Goal: Task Accomplishment & Management: Manage account settings

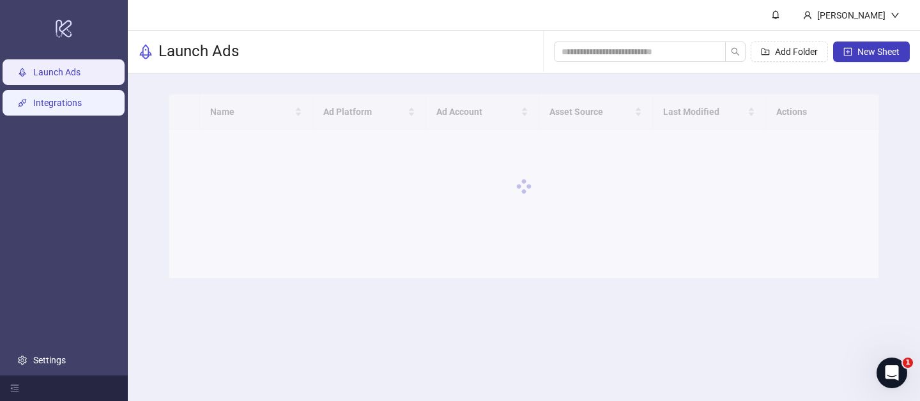
click at [59, 107] on link "Integrations" at bounding box center [57, 103] width 49 height 10
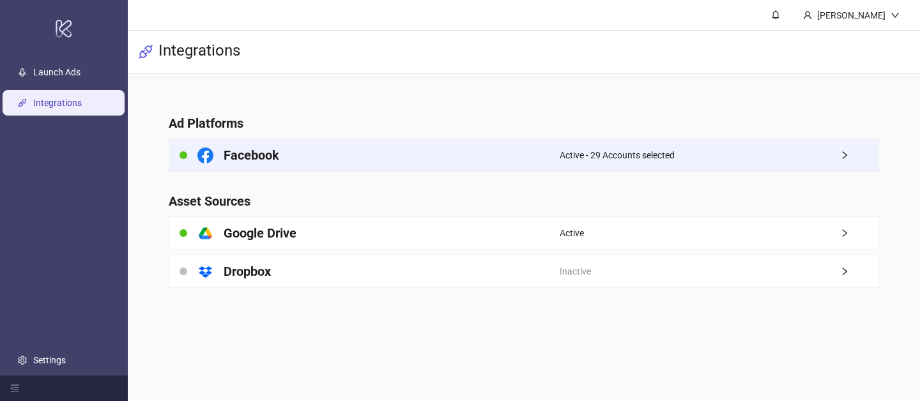
click at [594, 161] on span "Active - 29 Accounts selected" at bounding box center [616, 155] width 115 height 14
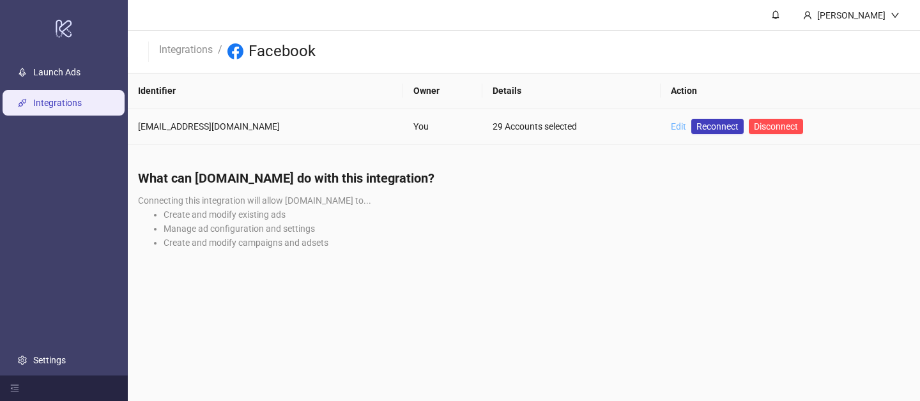
click at [675, 125] on link "Edit" at bounding box center [678, 126] width 15 height 10
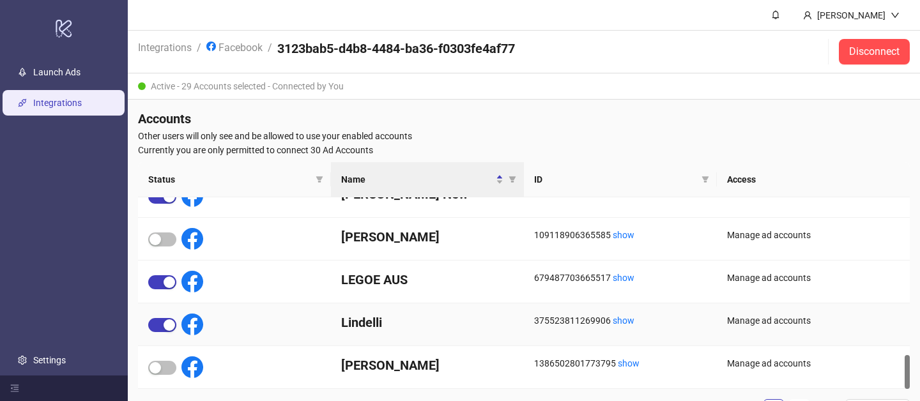
scroll to position [39, 0]
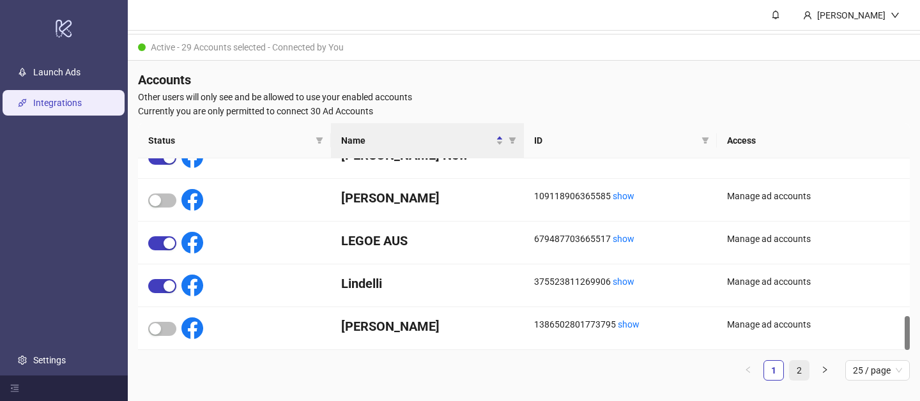
click at [799, 373] on link "2" at bounding box center [798, 370] width 19 height 19
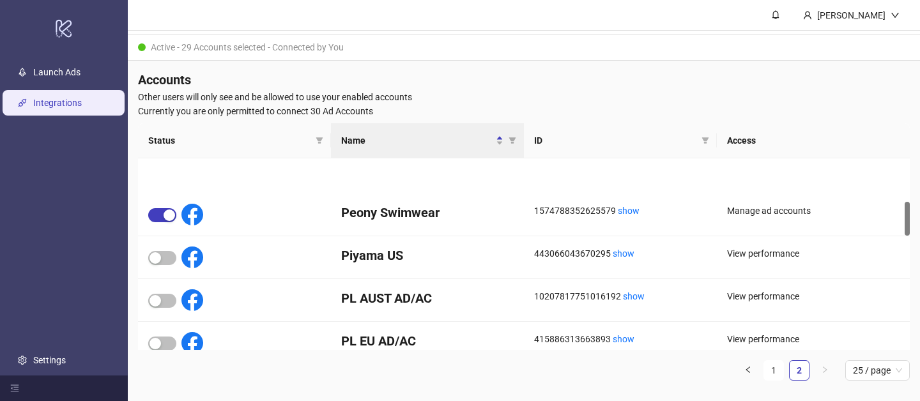
scroll to position [148, 0]
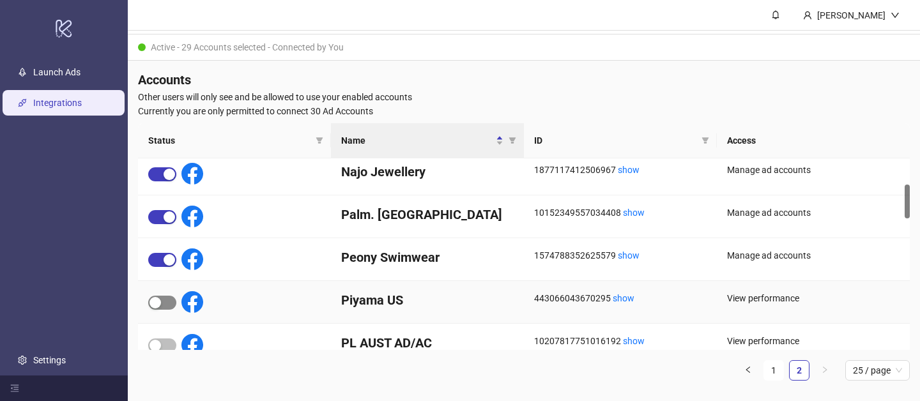
click at [171, 299] on span "button" at bounding box center [162, 303] width 28 height 14
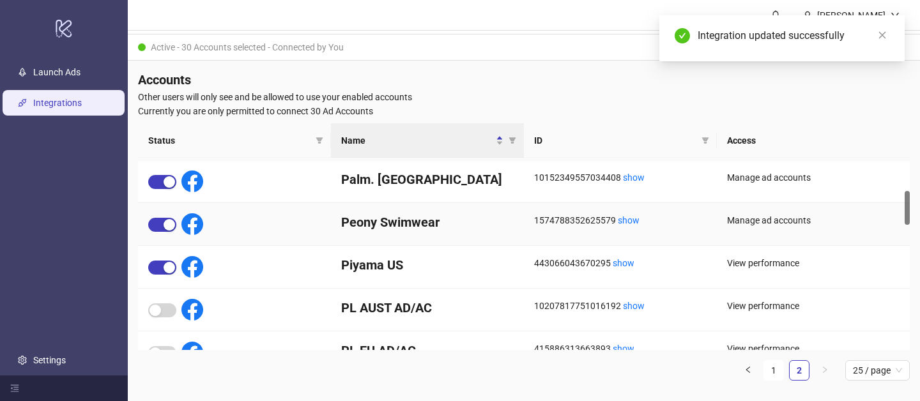
scroll to position [185, 0]
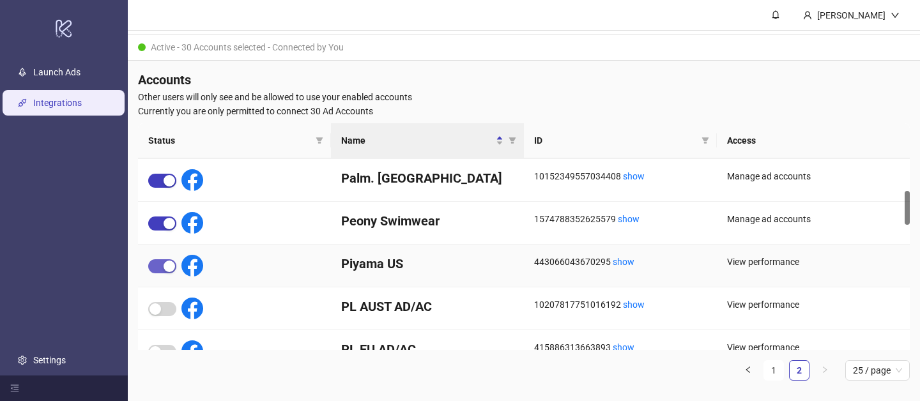
click at [161, 265] on span "button" at bounding box center [162, 266] width 28 height 14
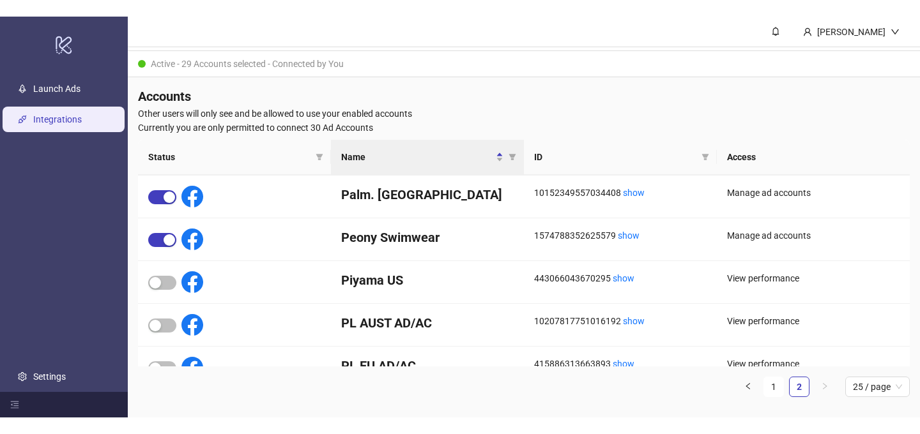
scroll to position [0, 0]
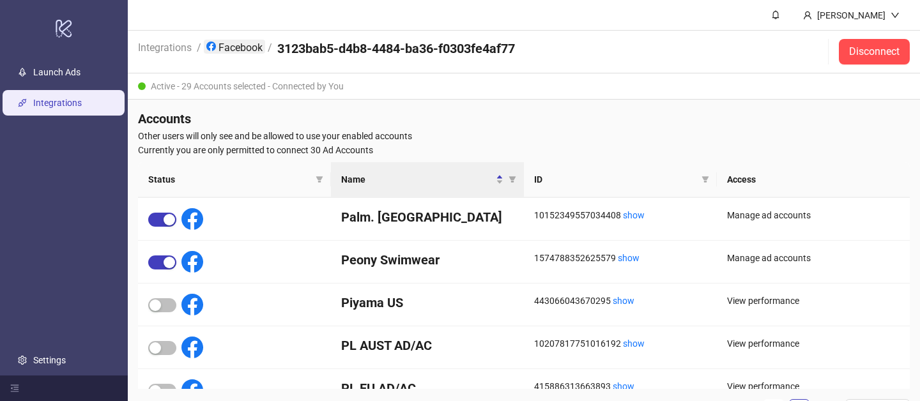
click at [236, 44] on link "Facebook" at bounding box center [234, 47] width 61 height 14
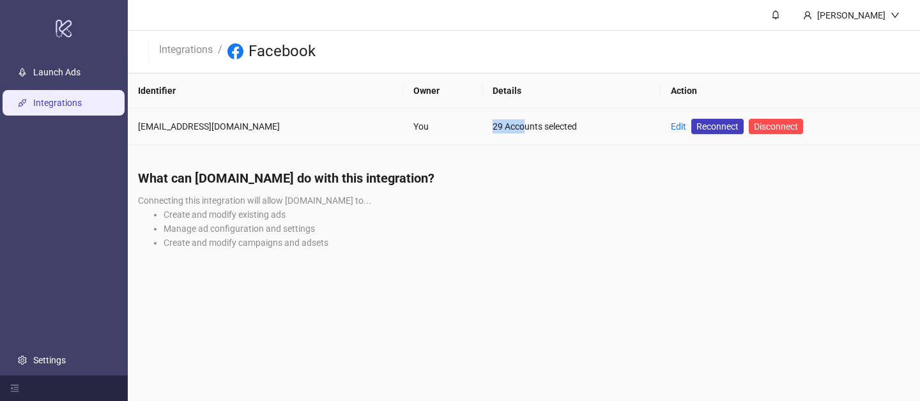
drag, startPoint x: 489, startPoint y: 124, endPoint x: 522, endPoint y: 125, distance: 33.2
click at [522, 125] on td "29 Accounts selected" at bounding box center [571, 127] width 178 height 36
